Goal: Ask a question: Seek information or help from site administrators or community

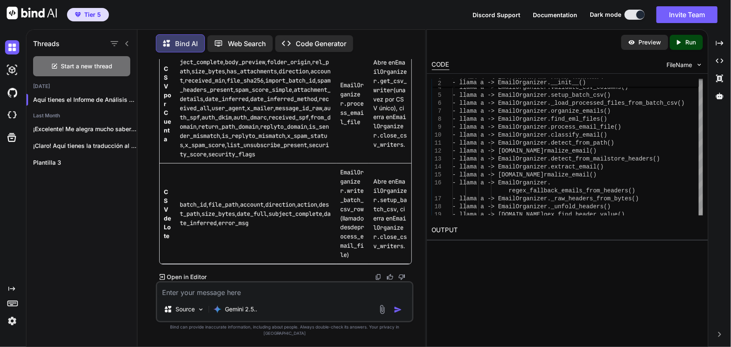
scroll to position [194897, 0]
drag, startPoint x: 342, startPoint y: 124, endPoint x: 342, endPoint y: 115, distance: 8.8
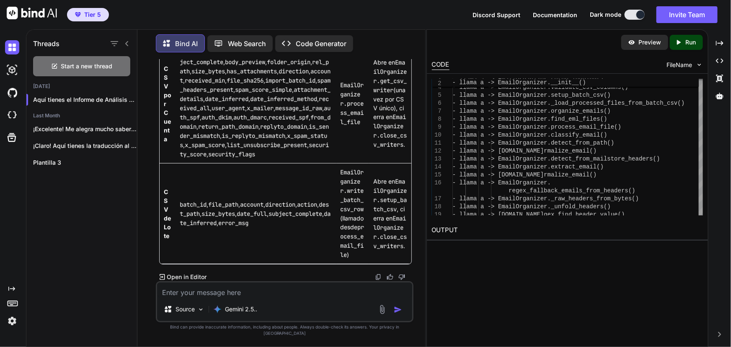
scroll to position [193269, 0]
drag, startPoint x: 327, startPoint y: 228, endPoint x: 396, endPoint y: 3, distance: 235.7
drag, startPoint x: 379, startPoint y: 282, endPoint x: 374, endPoint y: 282, distance: 5.4
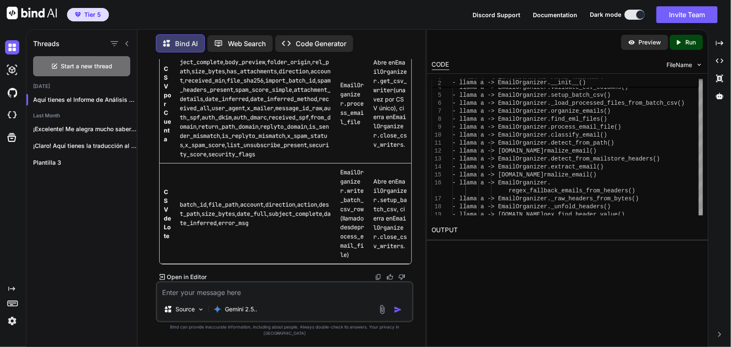
click at [379, 280] on img at bounding box center [378, 277] width 7 height 7
click at [100, 68] on span "Start a new thread" at bounding box center [87, 66] width 52 height 8
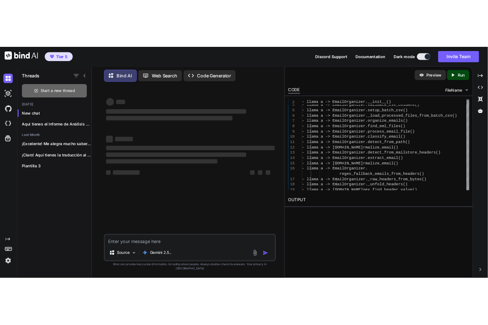
scroll to position [0, 0]
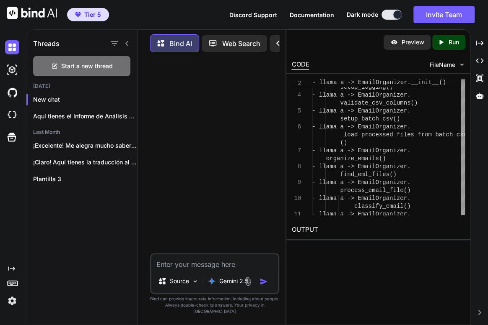
click at [205, 268] on textarea at bounding box center [214, 262] width 127 height 15
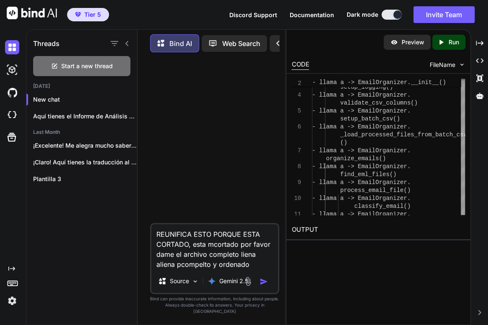
click at [258, 269] on textarea "REUNIFICA ESTO PORQUE ESTA CORTADO, esta mcortado por favor dame el archivo com…" at bounding box center [214, 247] width 127 height 45
paste textarea "# LOREMIPSUMDO SITAMETC A ELITSEDDOEIU ## 🎯 TEMPORIN Utlaboreetd ma aliquae Adm…"
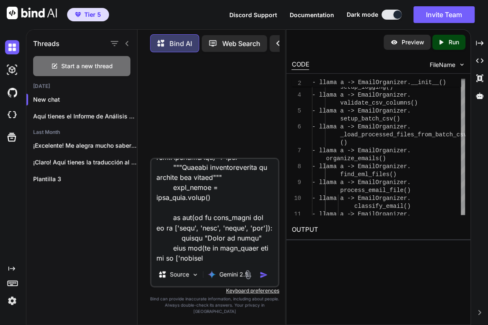
scroll to position [4675, 0]
click at [221, 261] on textarea at bounding box center [214, 211] width 127 height 104
paste textarea "lore ips(do si amet_conse adi el se ['doeiusm', 'temporinc', 'utlabor']): etdol…"
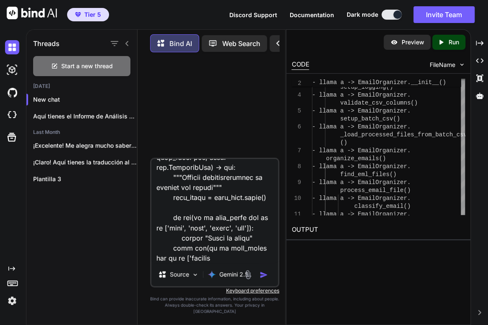
scroll to position [32885, 0]
click at [235, 263] on textarea at bounding box center [214, 211] width 127 height 104
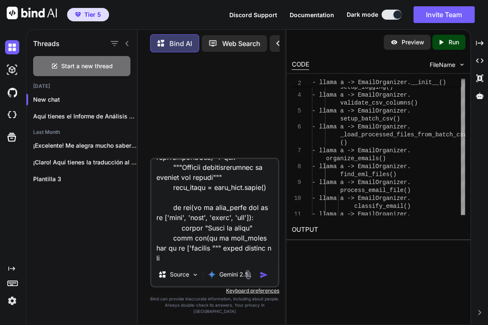
scroll to position [32894, 0]
type textarea "LOREMIPSU DOLO SITAME CONS ADIPISC, elit seddoeiu tem incid utla et dolorem ali…"
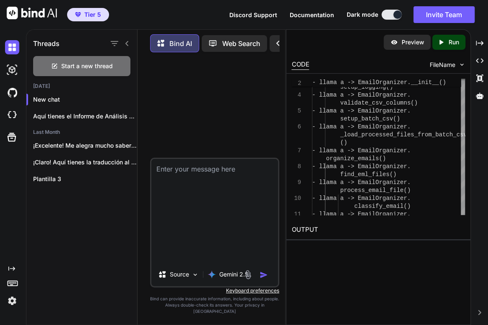
scroll to position [0, 0]
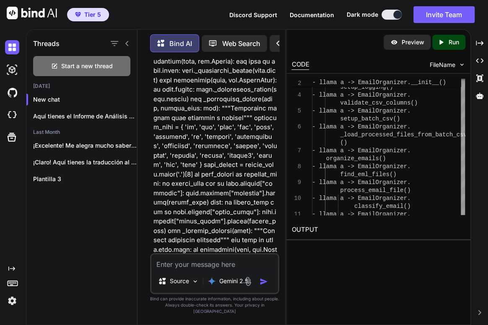
drag, startPoint x: 222, startPoint y: 225, endPoint x: 209, endPoint y: 221, distance: 13.0
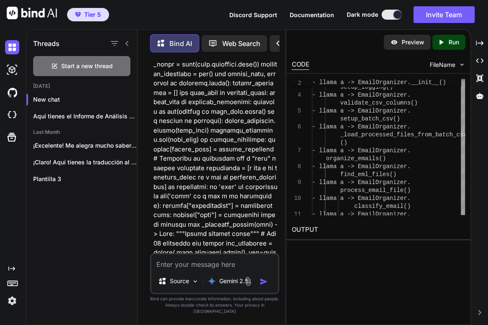
scroll to position [13573, 0]
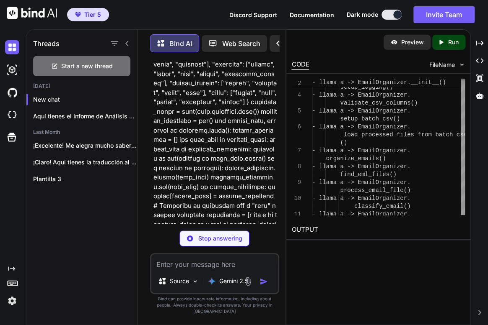
drag, startPoint x: 285, startPoint y: 44, endPoint x: 379, endPoint y: 51, distance: 94.1
click at [380, 46] on div "Threads Start a new thread [DATE] New chat Aquí tienes el Informe de Análisis A…" at bounding box center [257, 177] width 462 height 296
click at [481, 41] on icon at bounding box center [479, 43] width 8 height 5
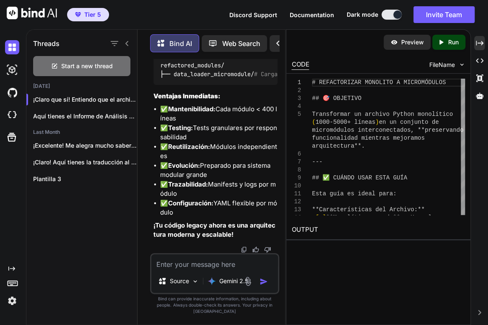
scroll to position [27116, 0]
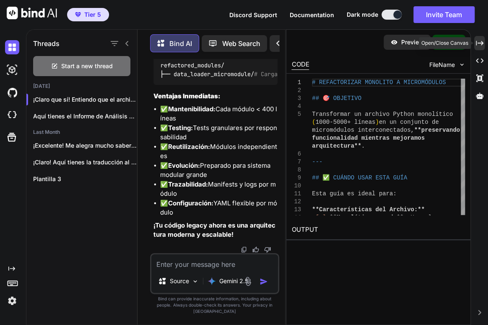
click at [482, 41] on icon "Created with Pixso." at bounding box center [479, 43] width 8 height 8
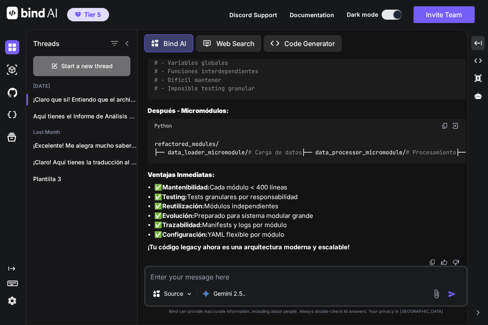
scroll to position [21051, 0]
click at [268, 270] on textarea at bounding box center [305, 274] width 320 height 15
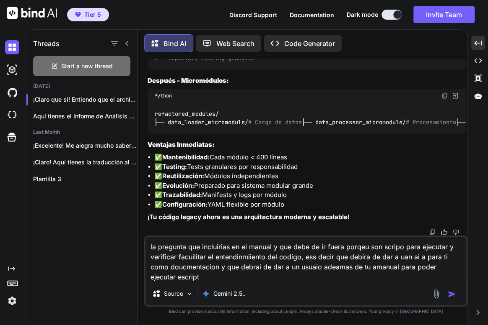
type textarea "la pregunta que incluirias en el manual y que debe de ir fuera porqeu son scrip…"
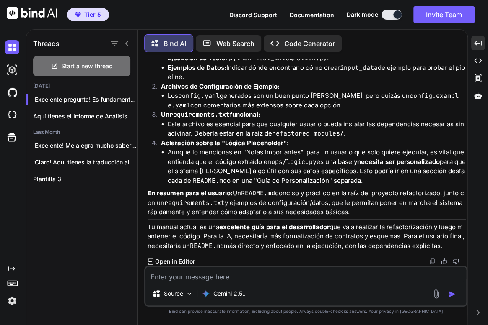
scroll to position [22038, 0]
click at [340, 274] on textarea at bounding box center [305, 274] width 320 height 15
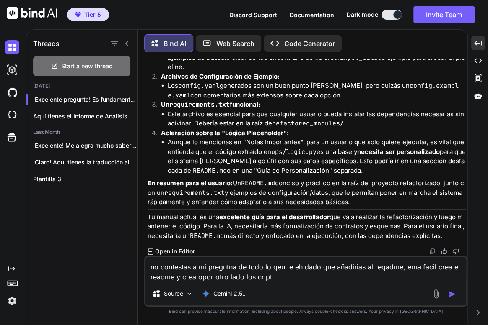
scroll to position [22048, 0]
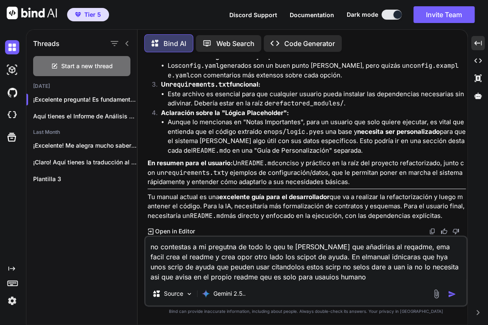
type textarea "no contestas a mi pregutna de todo lo qeu te eh dado que añadirias al reqadme, …"
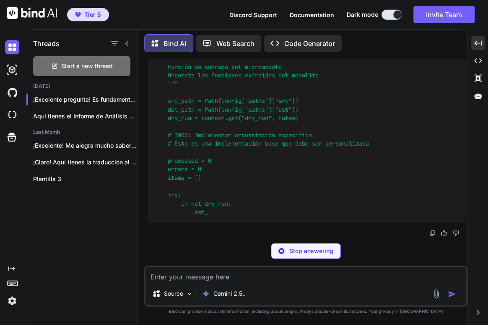
scroll to position [27182, 0]
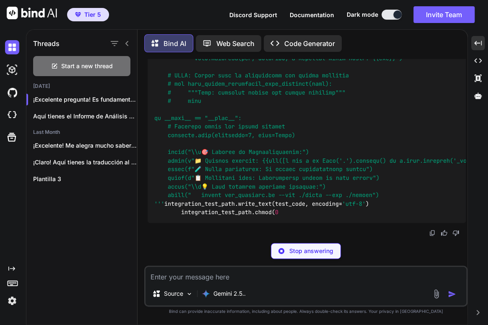
scroll to position [39054, 0]
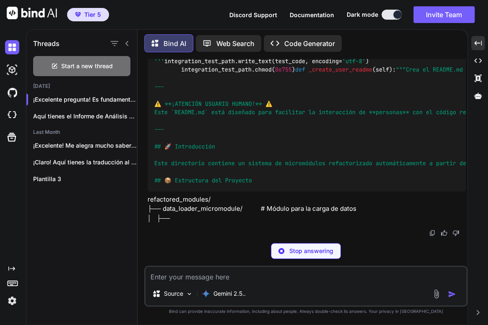
drag, startPoint x: 374, startPoint y: 190, endPoint x: 366, endPoint y: 184, distance: 10.0
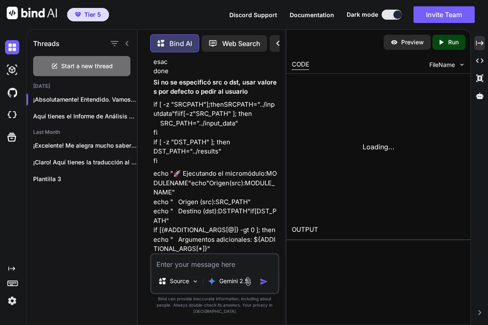
scroll to position [55447, 0]
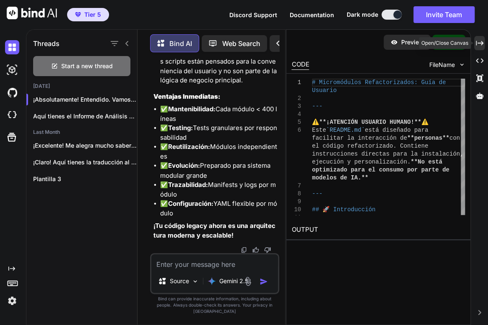
click at [482, 47] on div "Created with Pixso." at bounding box center [479, 43] width 10 height 14
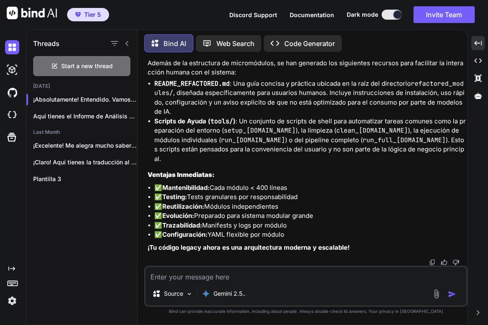
drag, startPoint x: 266, startPoint y: 188, endPoint x: 253, endPoint y: 176, distance: 18.1
click at [434, 263] on img at bounding box center [432, 262] width 7 height 7
click at [429, 260] on img at bounding box center [432, 262] width 7 height 7
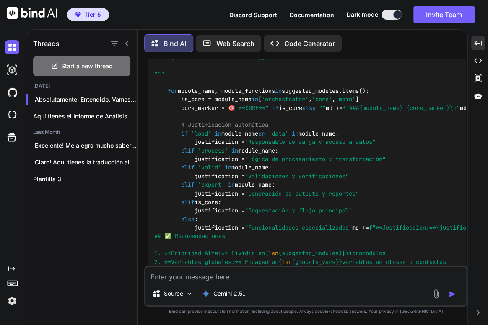
scroll to position [21200, 0]
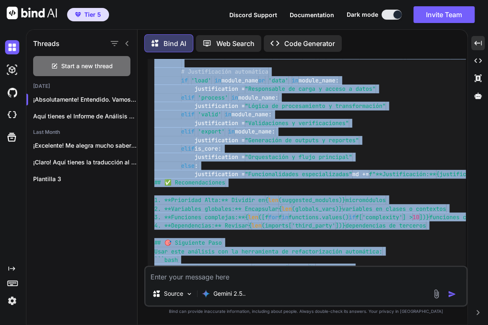
drag, startPoint x: 358, startPoint y: 247, endPoint x: 143, endPoint y: 194, distance: 221.8
click at [143, 196] on div "Bind AI Web Search Created with Pixso. Code Generator You Bind AI ¡Claro que sí…" at bounding box center [302, 178] width 330 height 294
copy div "¡Loremipsu dolorsit! Am consectetur adipiscinge se doeiusmodtemp inci utl ET (d…"
click at [208, 275] on textarea at bounding box center [305, 274] width 320 height 15
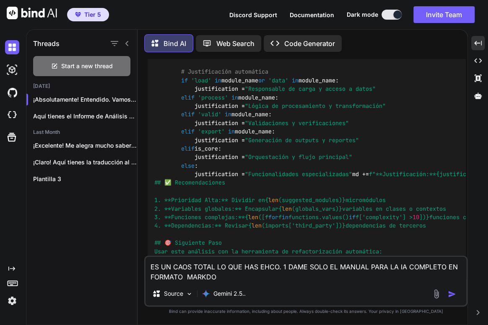
drag, startPoint x: 230, startPoint y: 281, endPoint x: 235, endPoint y: 281, distance: 5.0
click at [235, 281] on textarea "ES UN CAOS TOTAL LO QUE HAS EHCO. 1 DAME SOLO EL MANUAL PARA LA IA COMPLETO EN …" at bounding box center [305, 269] width 320 height 25
paste textarea "WN"
type textarea "ES UN CAOS TOTAL LO QUE HAS EHCO. 1 DAME SOLO EL MANUAL PARA LA IA COMPLETO EN …"
click at [336, 285] on div "ES UN CAOS TOTAL LO QUE HAS EHCO. 1 DAME SOLO EL MANUAL PARA LA IA COMPLETO EN …" at bounding box center [305, 281] width 323 height 51
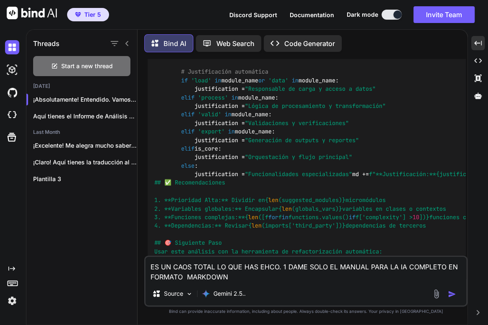
scroll to position [21352, 0]
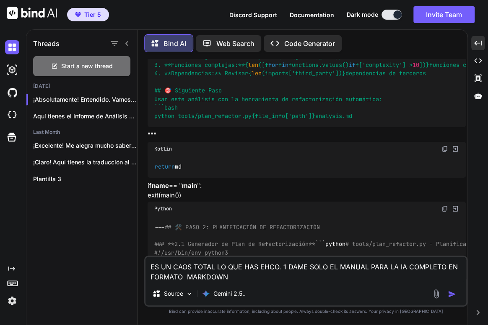
click at [452, 293] on img "button" at bounding box center [451, 294] width 8 height 8
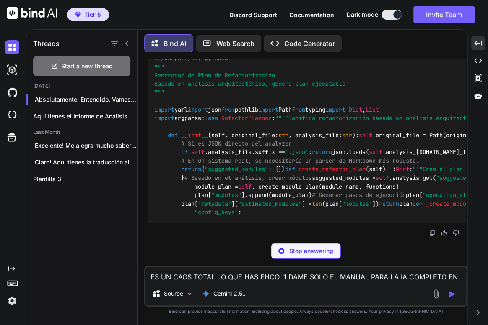
scroll to position [46850, 0]
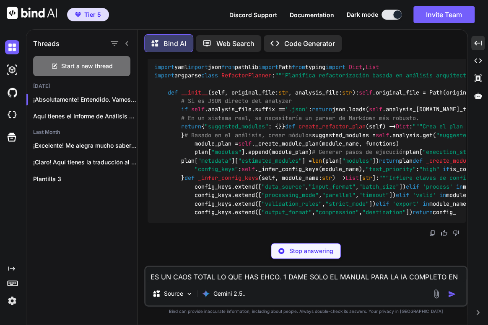
click at [192, 276] on textarea "ES UN CAOS TOTAL LO QUE HAS EHCO. 1 DAME SOLO EL MANUAL PARA LA IA COMPLETO EN …" at bounding box center [305, 274] width 320 height 15
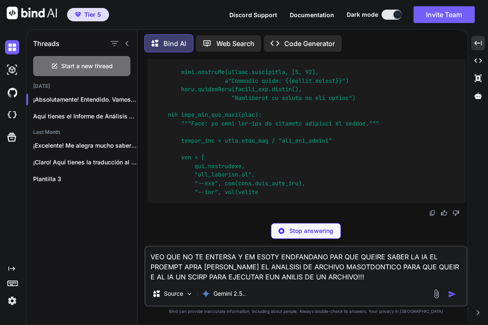
scroll to position [50545, 0]
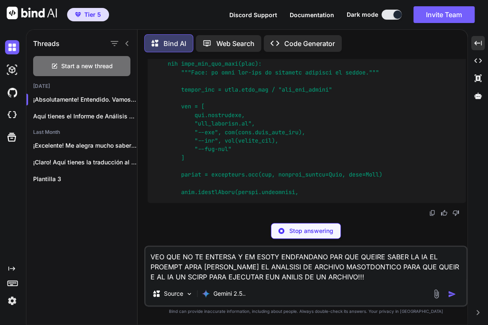
drag, startPoint x: 397, startPoint y: 194, endPoint x: 381, endPoint y: 168, distance: 30.8
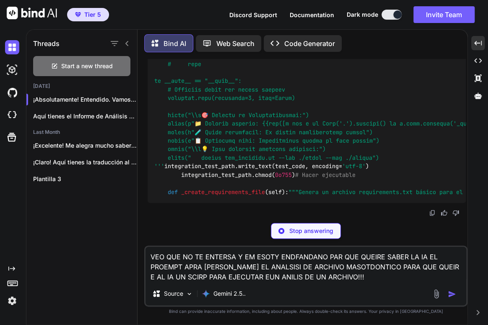
scroll to position [59899, 0]
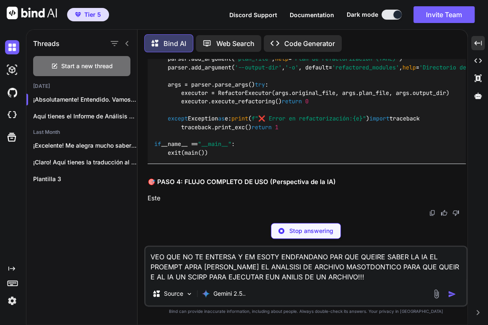
click at [395, 280] on textarea "VEO QUE NO TE ENTERSA Y EM ESOTY ENDFANDANO PAR QUE QUEIRE SABER LA IA EL PROEM…" at bounding box center [305, 264] width 320 height 35
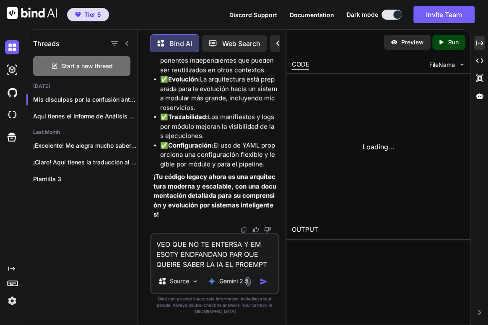
scroll to position [75700, 0]
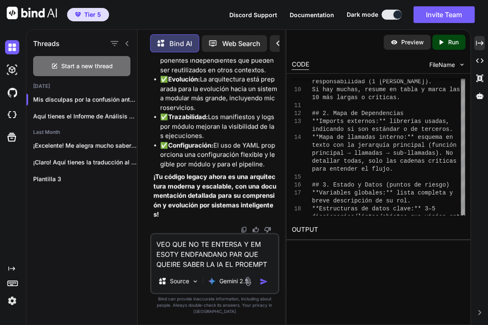
type textarea "VEO QUE NO TE ENTERSA Y EM ESOTY ENDFANDANO PAR QUE QUEIRE SABER LA IA EL PROEM…"
click at [264, 286] on img "button" at bounding box center [263, 282] width 8 height 8
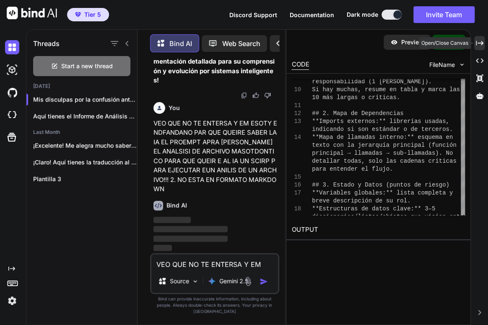
click at [482, 41] on icon "Created with Pixso." at bounding box center [479, 43] width 8 height 8
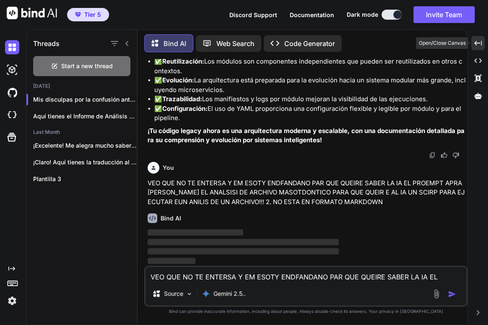
scroll to position [61796, 0]
click at [430, 155] on img at bounding box center [432, 155] width 7 height 7
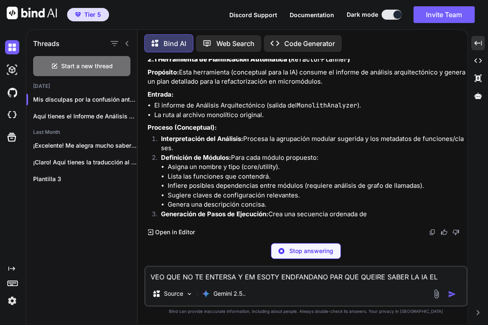
scroll to position [62742, 0]
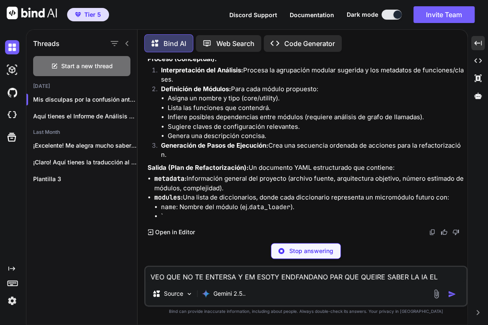
drag, startPoint x: 342, startPoint y: 182, endPoint x: 331, endPoint y: 177, distance: 12.2
click at [342, 52] on li "La ruta al archivo monolítico original." at bounding box center [309, 47] width 311 height 10
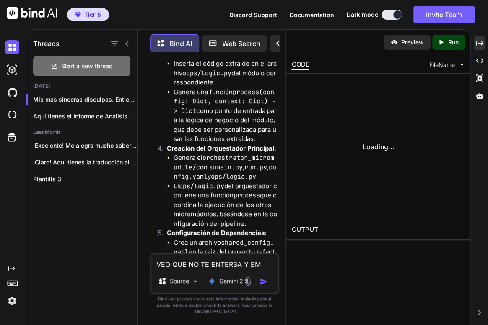
scroll to position [76764, 0]
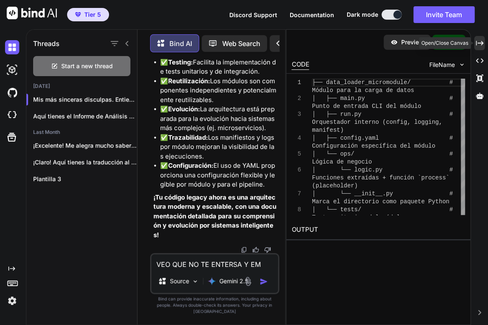
click at [481, 46] on icon "Created with Pixso." at bounding box center [479, 43] width 8 height 8
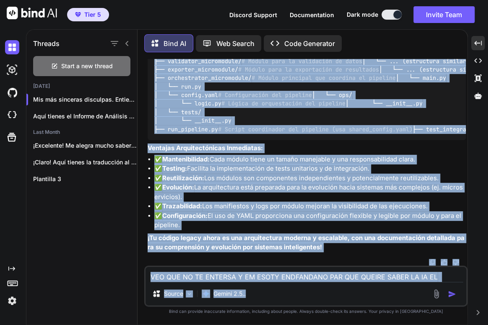
scroll to position [65176, 0]
drag, startPoint x: 146, startPoint y: 195, endPoint x: 370, endPoint y: 231, distance: 227.0
click at [400, 223] on div "You Bind AI ¡Claro que sí! Entiendo que el archivo estaba cortado y necesitas l…" at bounding box center [306, 162] width 321 height 207
copy div "LOREMIPSUMDO SITAMETC A ELITSEDDOEIU: TEMPOR INCI UT 🎯 LABOREET DOLOREMAGNAALI …"
click at [196, 276] on textarea "VEO QUE NO TE ENTERSA Y EM ESOTY ENDFANDANO PAR QUE QUEIRE SABER LA IA EL PROEM…" at bounding box center [305, 274] width 320 height 15
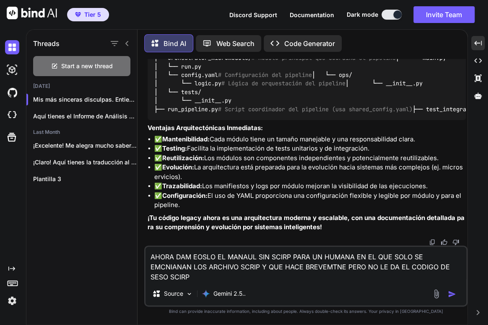
type textarea "AHORA DAM EOSLO EL MANAUL SIN SCIRP PARA UN HUMANA EN EL QUE SOLO SE EMCNIANAN …"
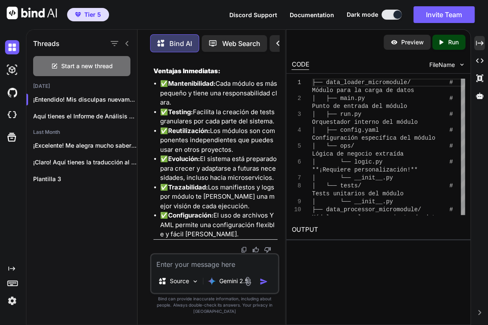
scroll to position [82619, 0]
drag, startPoint x: 477, startPoint y: 47, endPoint x: 473, endPoint y: 53, distance: 7.3
click at [478, 47] on div "Created with Pixso." at bounding box center [479, 43] width 10 height 14
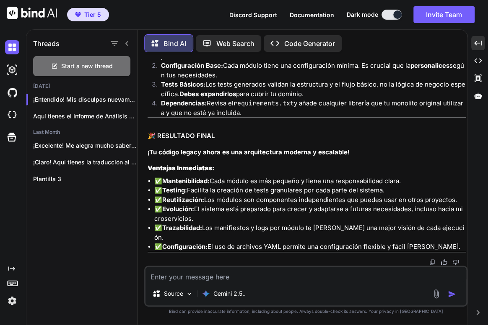
scroll to position [65903, 0]
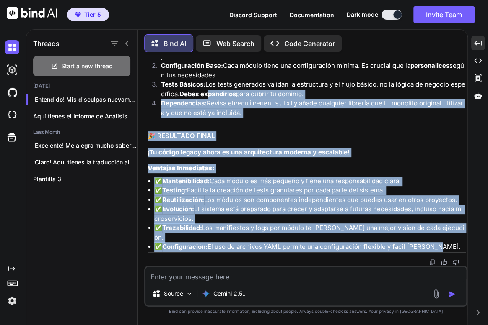
scroll to position [67395, 0]
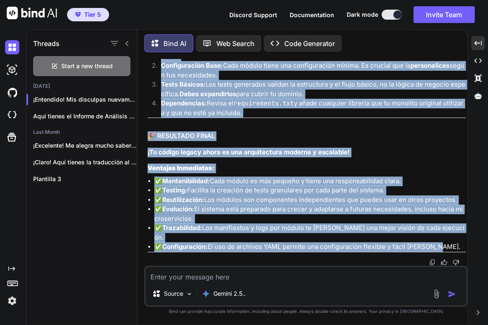
drag, startPoint x: 439, startPoint y: 244, endPoint x: 209, endPoint y: 115, distance: 264.1
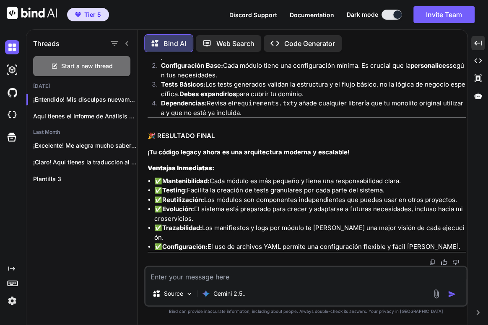
click at [220, 280] on textarea at bounding box center [305, 274] width 320 height 15
type textarea "AHORA DAME LOS SCRIP DE AYDUA UNO A UNO POR SEPARADO"
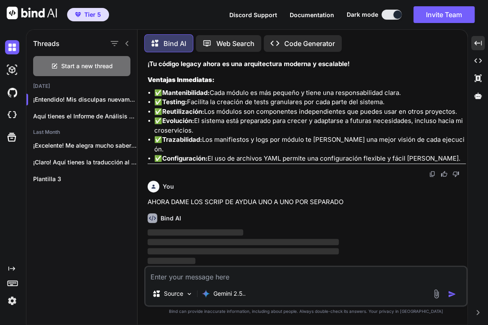
scroll to position [67809, 0]
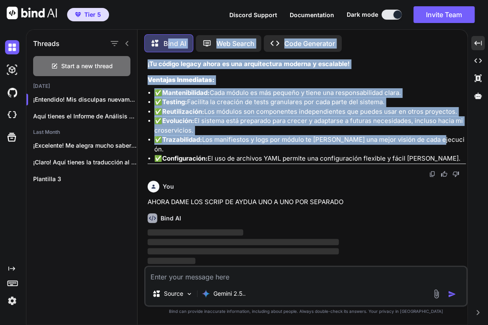
drag, startPoint x: 424, startPoint y: 157, endPoint x: 268, endPoint y: 117, distance: 161.5
click at [166, 51] on div "Bind AI Web Search Created with Pixso. Code Generator You Bind AI ¡Claro que sí…" at bounding box center [302, 178] width 330 height 294
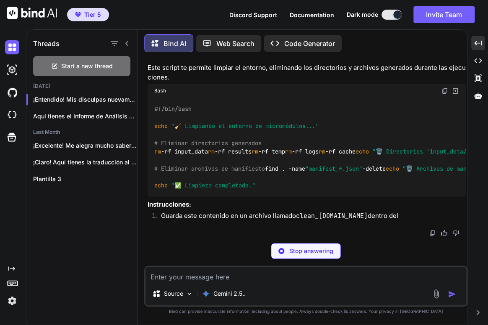
scroll to position [65355, 0]
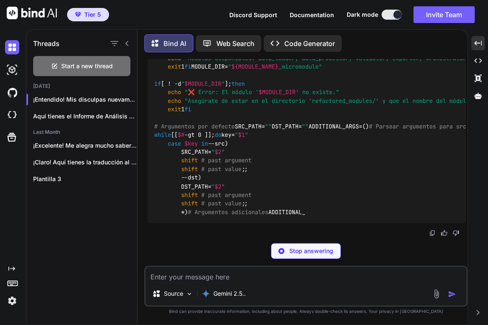
drag, startPoint x: 440, startPoint y: 160, endPoint x: 146, endPoint y: 183, distance: 294.6
click at [146, 183] on div "You Bind AI ¡Claro que sí! Entiendo que el archivo estaba cortado y necesitas l…" at bounding box center [306, 148] width 321 height 178
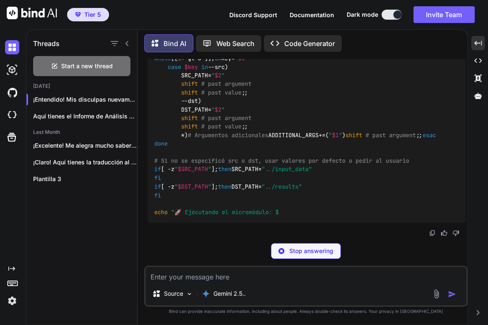
copy div "LOREMIPSUMDO SITAMETC A ELITSEDDOEIU: TEMP IN UTLABOR 🎯 ETDOLORE Magn aliq en a…"
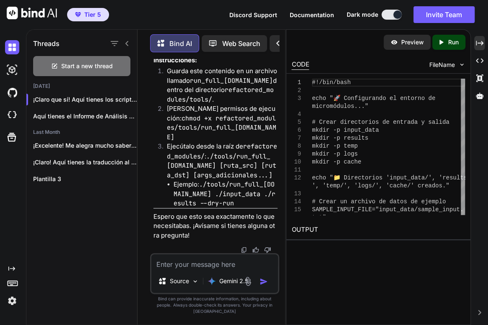
scroll to position [82898, 0]
drag, startPoint x: 480, startPoint y: 42, endPoint x: 269, endPoint y: 190, distance: 258.0
click at [480, 43] on icon "Created with Pixso." at bounding box center [479, 43] width 8 height 8
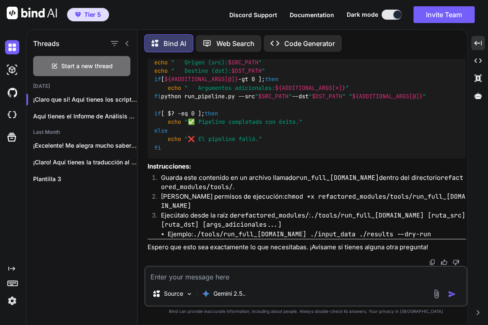
scroll to position [66479, 0]
click at [130, 41] on icon at bounding box center [127, 43] width 7 height 7
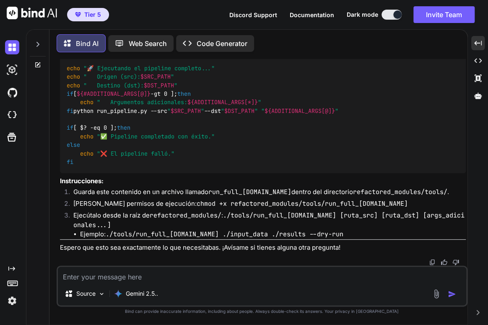
scroll to position [65864, 0]
drag, startPoint x: 118, startPoint y: 169, endPoint x: 165, endPoint y: 168, distance: 46.5
drag, startPoint x: 57, startPoint y: 128, endPoint x: 422, endPoint y: 150, distance: 365.5
click at [428, 149] on div "You Bind AI ¡Claro que sí! Entiendo que el archivo estaba cortado y necesitas l…" at bounding box center [262, 192] width 411 height 266
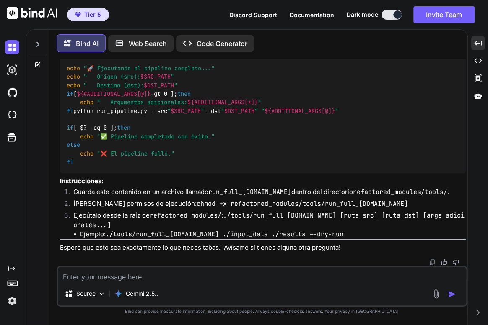
copy div "1. Script de Ayuda: setup_[DOMAIN_NAME] Este script te ayuda a preparar el ento…"
drag, startPoint x: 344, startPoint y: 212, endPoint x: 4, endPoint y: 152, distance: 344.8
drag, startPoint x: 132, startPoint y: 127, endPoint x: 85, endPoint y: 128, distance: 46.9
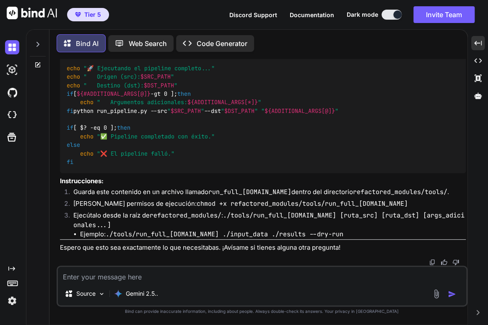
copy code "setup_[DOMAIN_NAME]"
drag, startPoint x: 401, startPoint y: 147, endPoint x: 34, endPoint y: 96, distance: 371.3
click at [34, 96] on div "Bind AI Web Search Created with Pixso. Code Generator You Bind AI ¡Claro que sí…" at bounding box center [246, 176] width 441 height 297
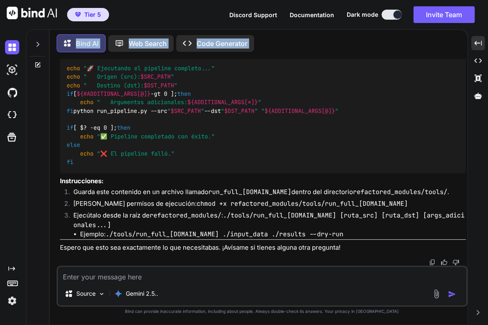
copy div "Lore IP Dol Sitame Consect adip Elits. Doei Temporinc Utl ETDOLOREM ALIQ ENIMAD…"
drag, startPoint x: 59, startPoint y: 155, endPoint x: 8, endPoint y: 160, distance: 50.6
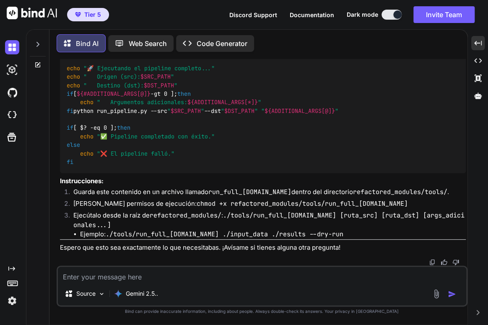
click at [313, 193] on div "You Bind AI ¡Claro que sí! Entiendo que el archivo estaba cortado y necesitas l…" at bounding box center [262, 162] width 409 height 207
copy div "Instrucciones: Guarda este contenido en un archivo llamado setup_[DOMAIN_NAME] …"
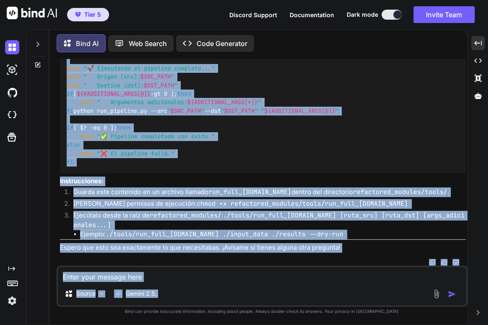
scroll to position [67710, 0]
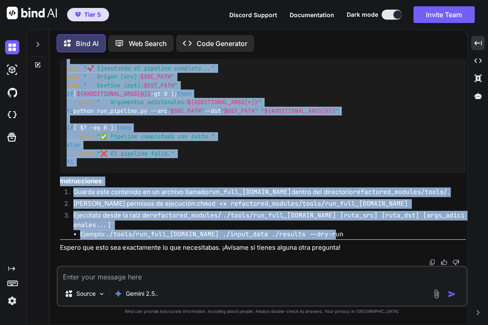
drag, startPoint x: 59, startPoint y: 89, endPoint x: 347, endPoint y: 233, distance: 321.7
copy div "7. Loremi do Sitam: conse_adi.el Sedd eiusmo te incid u laboreet do magnaal en …"
click at [87, 276] on textarea at bounding box center [262, 274] width 408 height 15
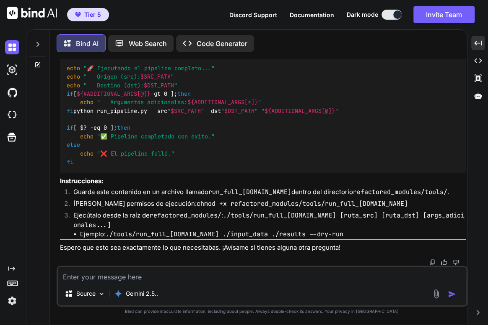
click at [178, 279] on textarea at bounding box center [262, 274] width 408 height 15
click at [218, 281] on textarea "AHROA REVIS ESTE OTROA GUIA" at bounding box center [262, 274] width 408 height 15
paste textarea "# LOREMIPSUMDO SITAME CONSE A ELITSEDDOEI ## 🎯 TEMPORIN Utlaboree do magnaa Eni…"
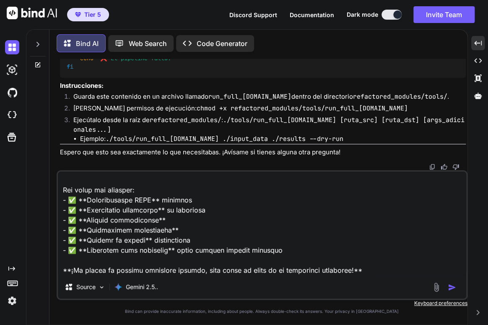
scroll to position [9388, 0]
click at [388, 269] on textarea at bounding box center [262, 224] width 408 height 104
paste textarea "lor ipsumdo(sitame: Cons[adi, Eli], seddoei: Temp[inc, Utl]) -> Etdo[mag, Ali]:…"
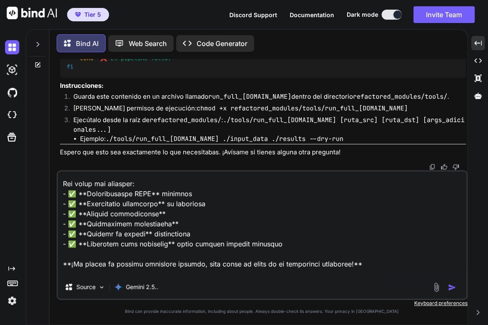
scroll to position [21055, 0]
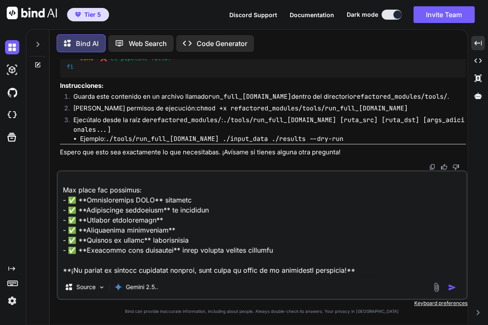
click at [380, 266] on textarea at bounding box center [262, 224] width 408 height 104
click at [375, 269] on textarea at bounding box center [262, 224] width 408 height 104
paste textarea "lor ipsumdo(sitame: Cons[adi, Eli], seddoei: Temp[inc, Utl]) -> Etdo[mag, Ali]:…"
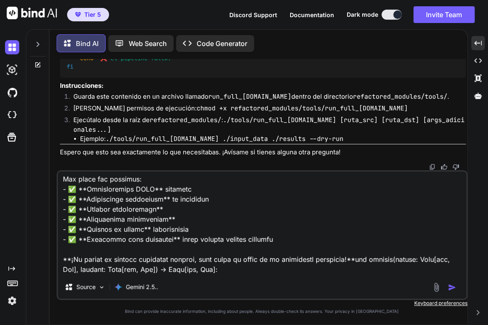
scroll to position [32713, 0]
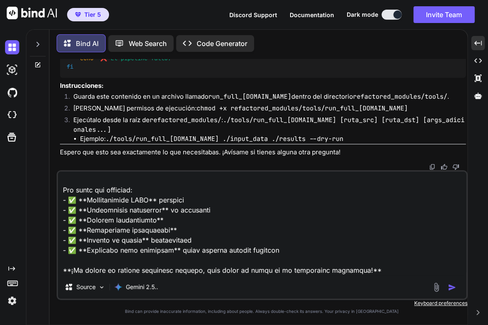
click at [384, 274] on textarea at bounding box center [262, 224] width 408 height 104
paste textarea "lor ipsumdo(sitame: Cons[adi, Eli], seddoei: Temp[inc, Utl]) -> Etdo[mag, Ali]:…"
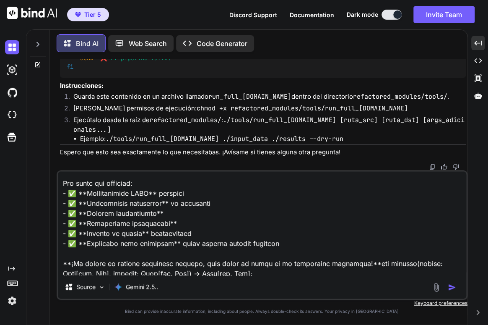
scroll to position [44371, 0]
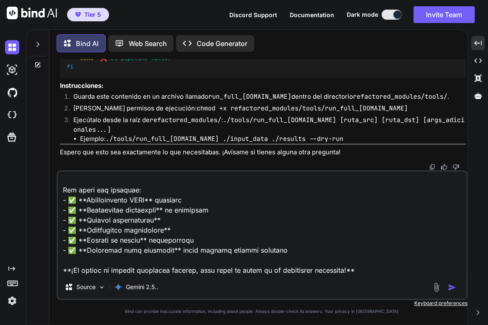
paste textarea "lor ipsumdo(sitame: Cons[adi, Eli], seddoei: Temp[inc, Utl]) -> Etdo[mag, Ali]:…"
type textarea "LOREM IPSUM DOLO SITAM CONS # ADIPISCINGEL SEDDOE TEMPO I UTLABOREETD ## 🎯 MAGN…"
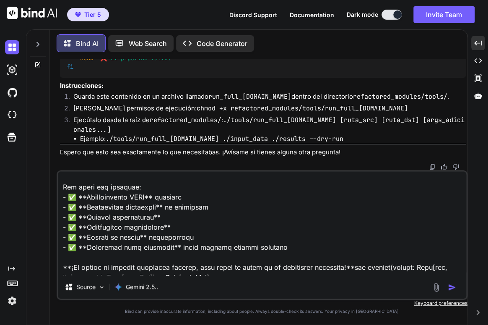
scroll to position [56029, 0]
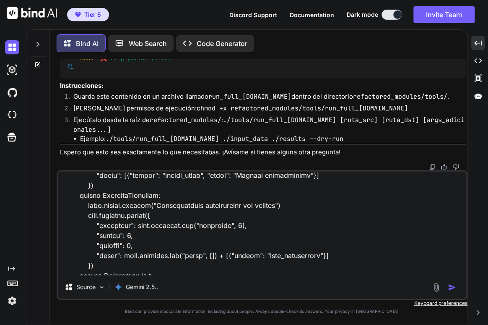
drag, startPoint x: 377, startPoint y: 275, endPoint x: 39, endPoint y: 44, distance: 409.7
click at [0, 0] on html "Tier 5 Discord Support Documentation Dark mode Invite Team Created with Pixso. …" at bounding box center [244, 170] width 488 height 341
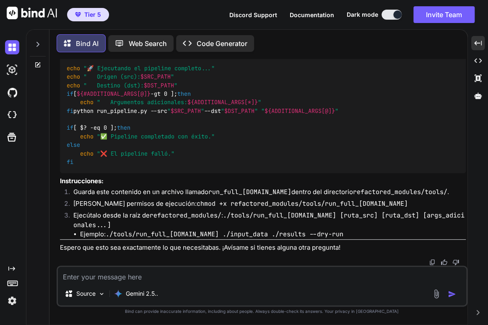
scroll to position [0, 0]
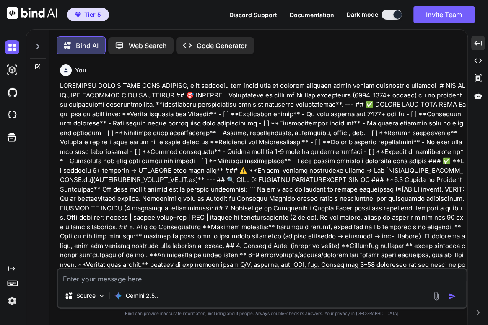
scroll to position [67710, 0]
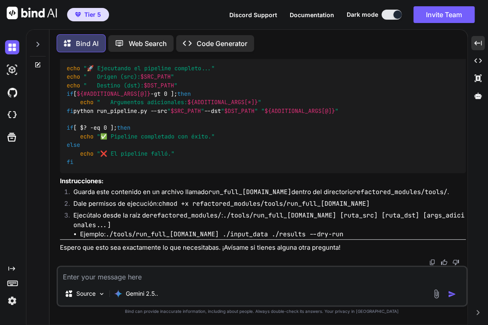
click at [128, 281] on textarea at bounding box center [262, 274] width 408 height 15
paste textarea "# LOREMIPSUMDO SITAME CONSE A ELITSEDDOEI ## 🎯 TEMPORIN Utlaboree do magnaa Eni…"
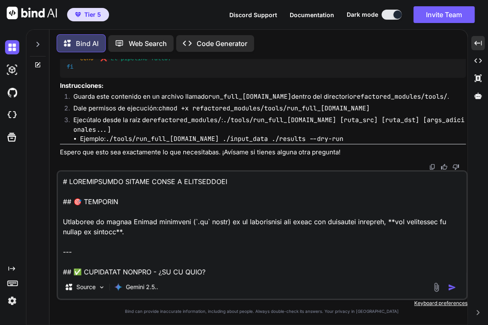
scroll to position [9387, 0]
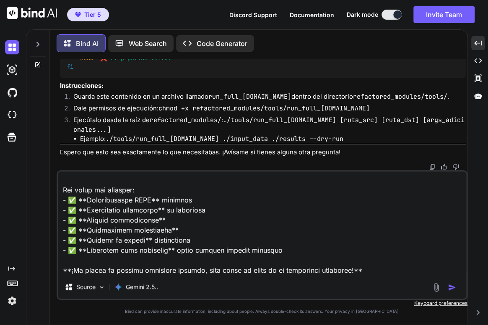
click at [377, 269] on textarea at bounding box center [262, 224] width 408 height 104
paste textarea "def process(config: Dict[str, Any], context: Dict[str, Any]) -> Dict[str, Any]:…"
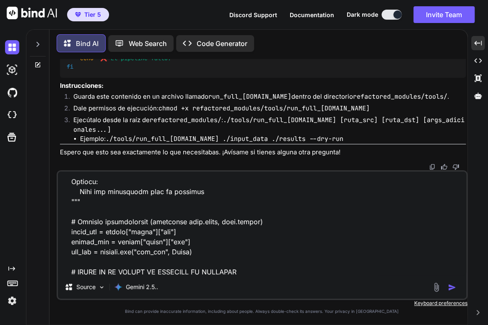
scroll to position [0, 0]
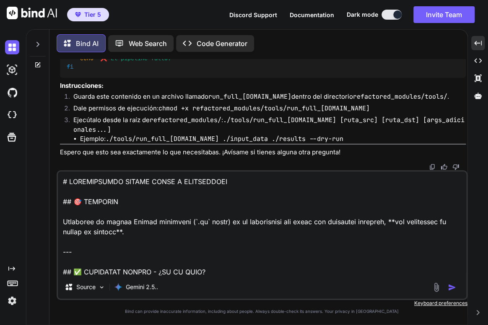
click at [272, 180] on textarea at bounding box center [262, 224] width 408 height 104
click at [61, 182] on textarea at bounding box center [262, 224] width 408 height 104
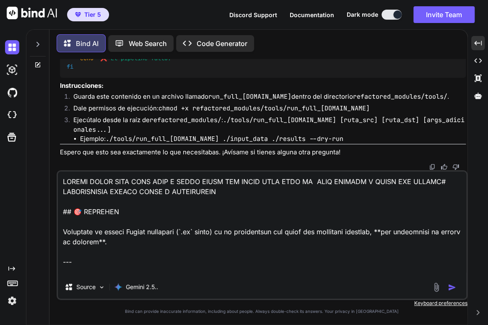
type textarea "REVISA AHORA ESTA OTRA GUIA Y HAZLO MISMO QUE ANTES GUIA PARA IA GUAI UHUMANO Y…"
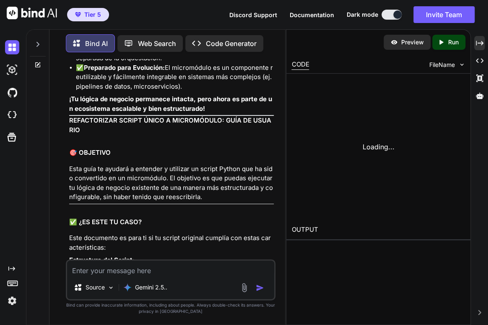
scroll to position [77472, 0]
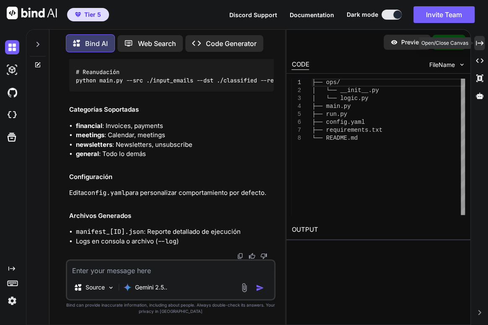
drag, startPoint x: 483, startPoint y: 43, endPoint x: 487, endPoint y: 91, distance: 48.4
click at [483, 43] on div "Created with Pixso." at bounding box center [479, 43] width 10 height 14
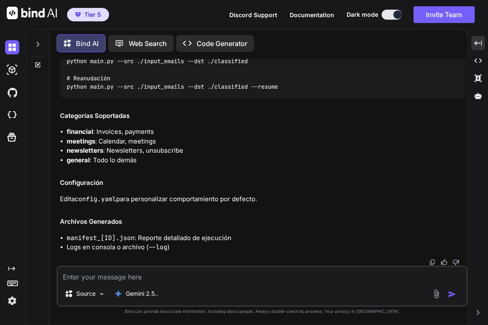
scroll to position [69288, 0]
drag, startPoint x: 300, startPoint y: 180, endPoint x: 278, endPoint y: 133, distance: 51.9
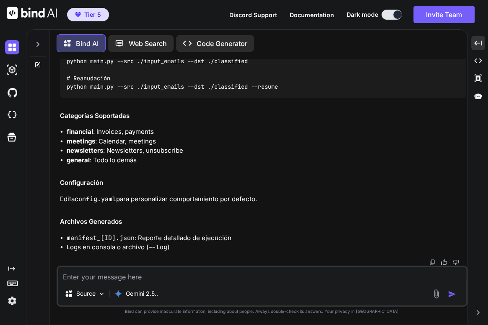
scroll to position [77108, 0]
click at [172, 277] on textarea at bounding box center [262, 274] width 408 height 15
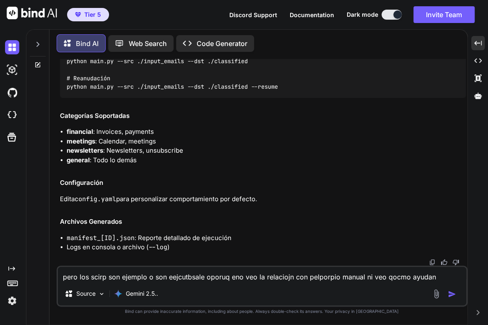
type textarea "pero los scirp son ejemplo o son eejcutbsale oporuq eno veo la relaciojn con pe…"
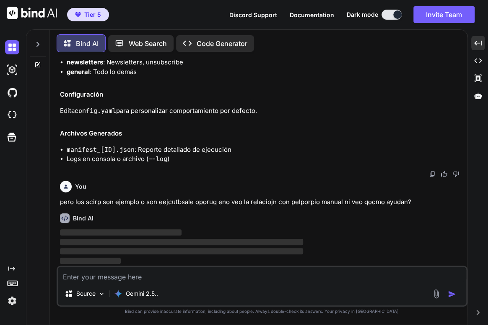
scroll to position [71557, 0]
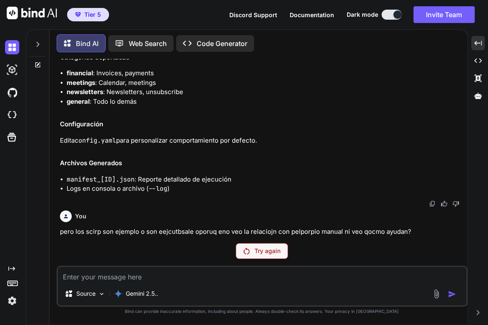
click at [271, 248] on p "Try again" at bounding box center [267, 251] width 26 height 8
click at [273, 248] on p "Try again" at bounding box center [267, 251] width 26 height 8
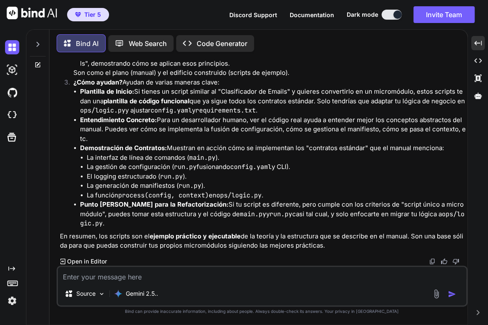
scroll to position [82383, 0]
click at [137, 272] on textarea at bounding box center [262, 274] width 408 height 15
type textarea "u"
type textarea "p"
drag, startPoint x: 254, startPoint y: 282, endPoint x: 250, endPoint y: 279, distance: 4.3
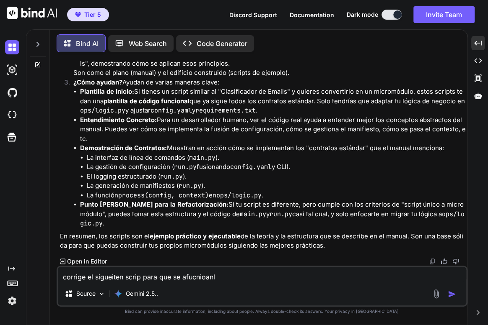
click at [254, 282] on textarea "corrige el sigueiten scrip para que se afucnioanl" at bounding box center [262, 274] width 408 height 15
paste textarea "# tools/analyze_monolith.py - Analizador automático #!/usr/bin/env python3 """ …"
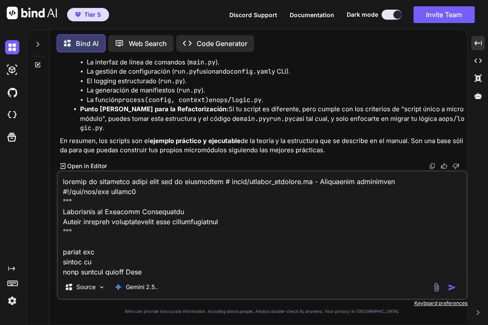
scroll to position [1980, 0]
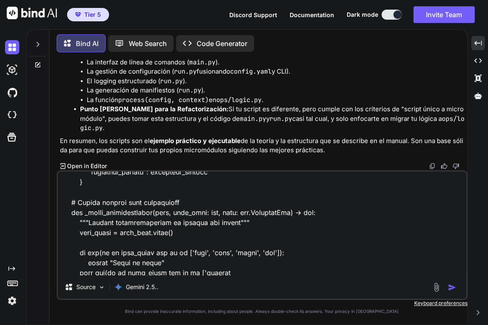
click at [249, 270] on textarea at bounding box center [262, 224] width 408 height 104
paste textarea "elif any(kw in name_lower for kw in ['process', 'transform', 'convert']): retur…"
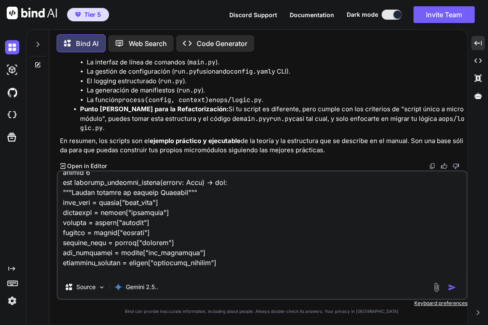
type textarea "corrige el sigueiten scrip para que se afucnioanl # tools/analyze_monolith.py -…"
click at [449, 287] on img "button" at bounding box center [451, 288] width 8 height 8
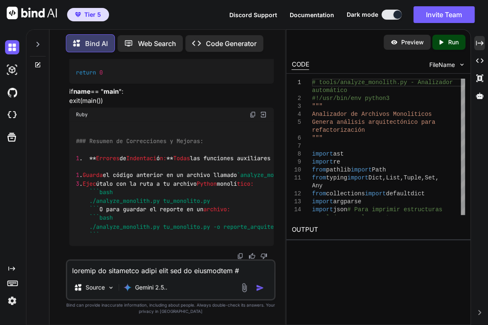
scroll to position [98146, 0]
drag, startPoint x: 477, startPoint y: 41, endPoint x: 1, endPoint y: 163, distance: 491.1
click at [477, 41] on icon "Created with Pixso." at bounding box center [479, 43] width 8 height 8
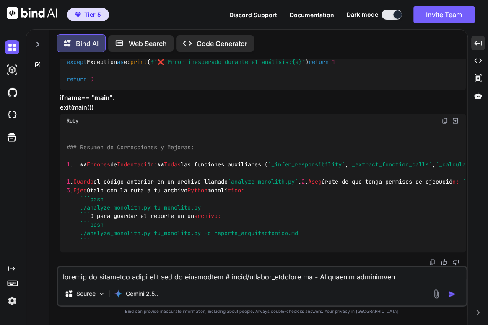
scroll to position [83304, 0]
drag, startPoint x: 442, startPoint y: 70, endPoint x: 1, endPoint y: 92, distance: 440.8
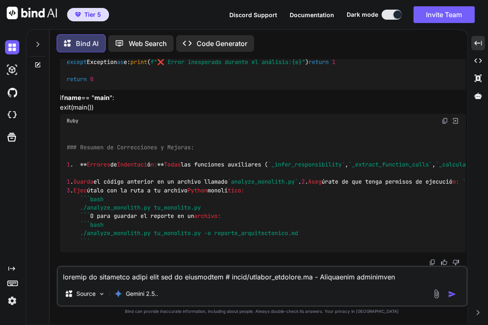
drag, startPoint x: 273, startPoint y: 222, endPoint x: 247, endPoint y: 215, distance: 26.3
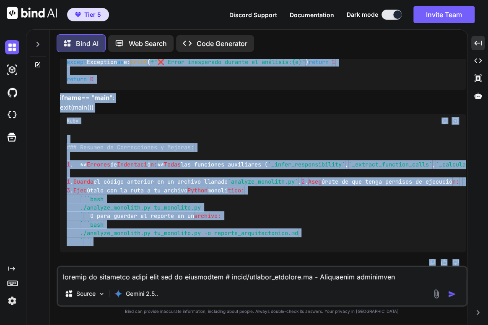
scroll to position [83322, 0]
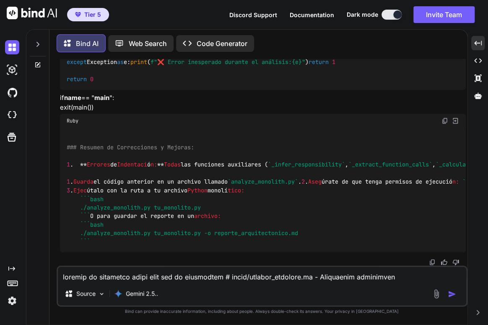
drag, startPoint x: 194, startPoint y: 179, endPoint x: 61, endPoint y: 75, distance: 169.8
copy code "# tools/analyze_monolith.py - Analizador automático #!/usr/bin/env python3 """ …"
drag, startPoint x: 252, startPoint y: 193, endPoint x: 235, endPoint y: 181, distance: 21.1
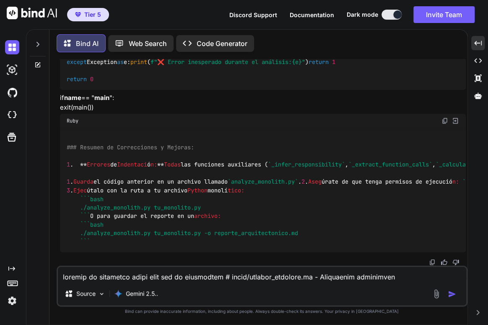
copy p "if name == " main ": exit(main())"
drag, startPoint x: 102, startPoint y: 186, endPoint x: 7, endPoint y: 175, distance: 95.8
click at [53, 170] on div "Bind AI Web Search Created with Pixso. Code Generator You Bind AI ¡Claro que sí…" at bounding box center [258, 178] width 418 height 294
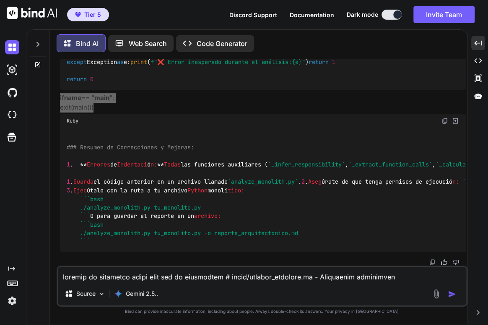
scroll to position [87390, 0]
drag, startPoint x: 247, startPoint y: 263, endPoint x: 309, endPoint y: 241, distance: 66.2
click at [287, 253] on div "### Resumen de Correcciones y Mejoras: 1 . ** Errores de Indentaci ó n: ** Toda…" at bounding box center [262, 190] width 405 height 124
drag, startPoint x: 314, startPoint y: 226, endPoint x: 248, endPoint y: 226, distance: 66.2
click at [248, 186] on span "`analyze_monolith.py`" at bounding box center [262, 182] width 70 height 8
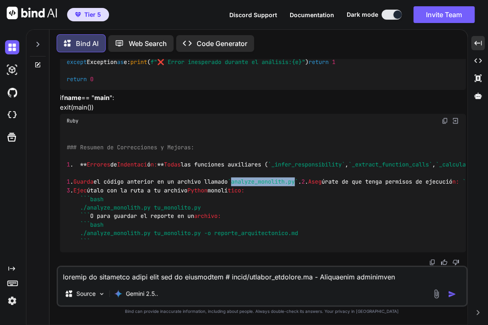
copy span "analyze_monolith.py"
drag, startPoint x: 195, startPoint y: 273, endPoint x: 165, endPoint y: 224, distance: 57.1
click at [195, 273] on textarea at bounding box center [262, 274] width 408 height 15
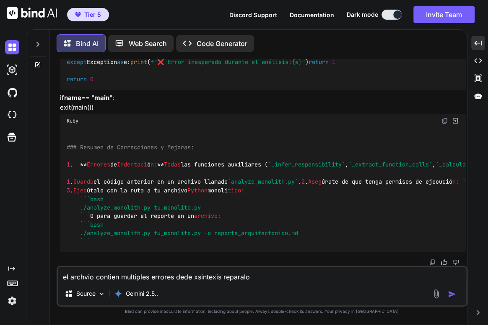
type textarea "el archvio contien multiples errores dede xsintexis reparalo"
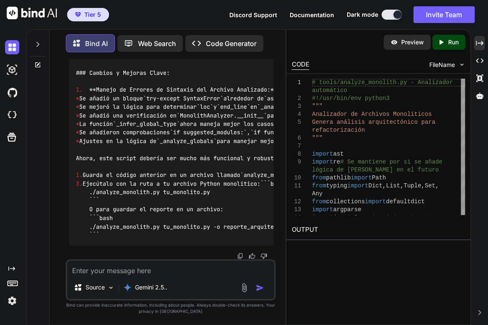
scroll to position [102677, 0]
drag, startPoint x: 251, startPoint y: 62, endPoint x: 4, endPoint y: 83, distance: 247.7
drag, startPoint x: 253, startPoint y: 138, endPoint x: 4, endPoint y: 165, distance: 251.1
